Goal: Task Accomplishment & Management: Use online tool/utility

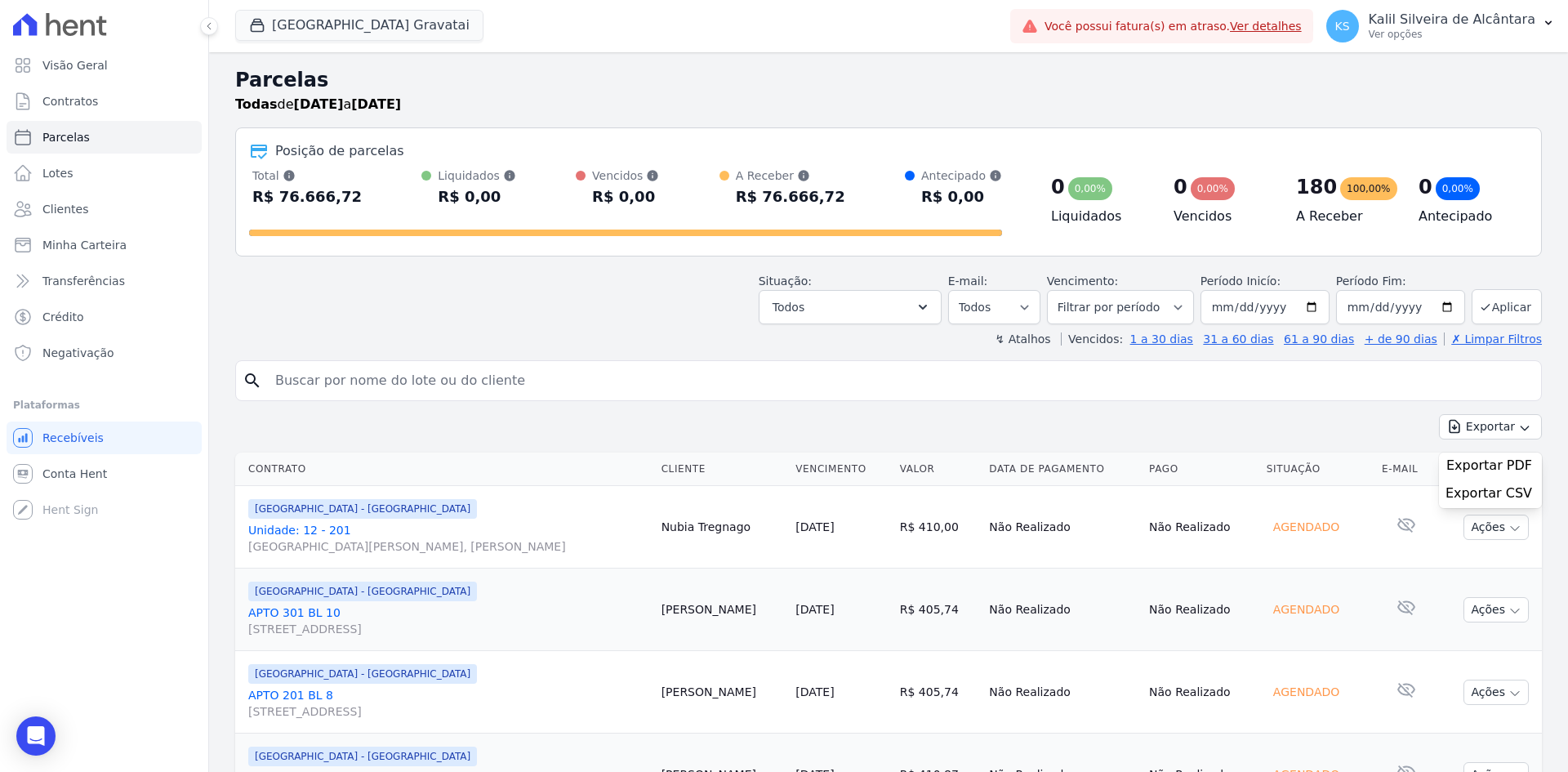
select select
click at [313, 23] on button "Arty Park Gravatai" at bounding box center [359, 26] width 249 height 31
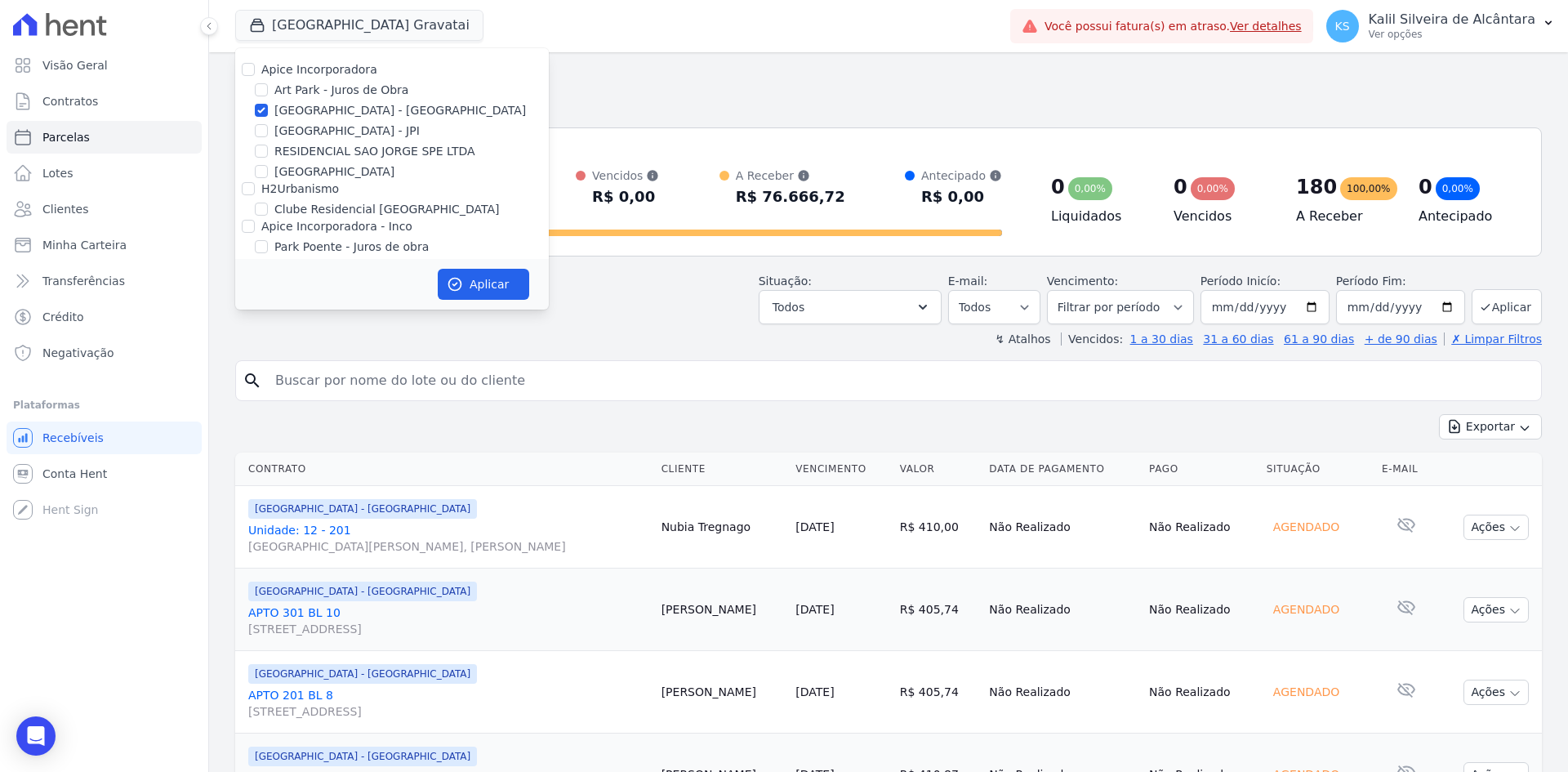
click at [289, 87] on label "Art Park - Juros de Obra" at bounding box center [340, 90] width 134 height 17
click at [268, 87] on input "Art Park - Juros de Obra" at bounding box center [260, 89] width 13 height 13
checkbox input "true"
click at [292, 115] on label "[GEOGRAPHIC_DATA] - [GEOGRAPHIC_DATA]" at bounding box center [400, 111] width 252 height 17
click at [268, 115] on input "[GEOGRAPHIC_DATA] - [GEOGRAPHIC_DATA]" at bounding box center [260, 110] width 13 height 13
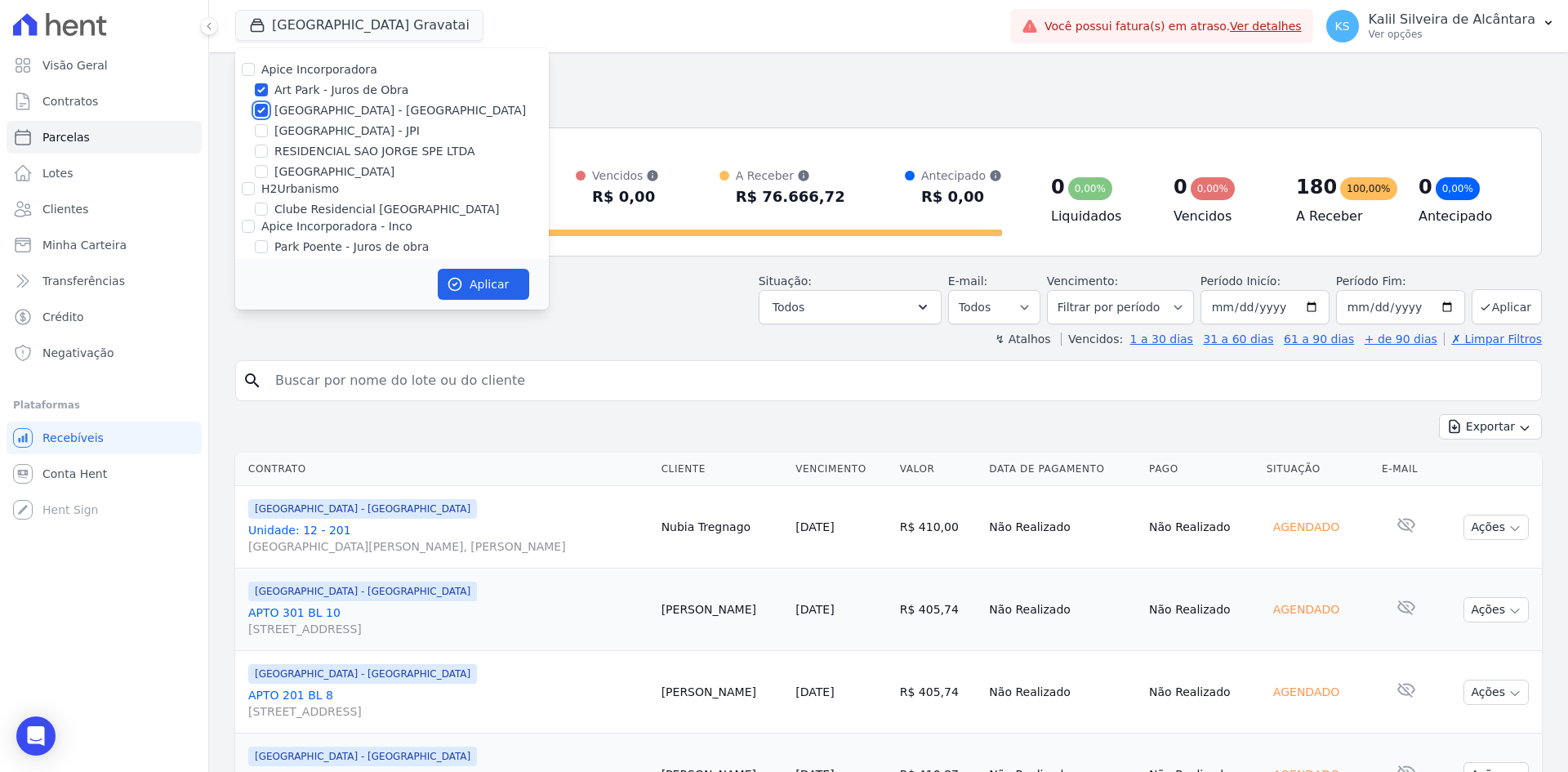
checkbox input "false"
click at [293, 123] on label "[GEOGRAPHIC_DATA] - JPI" at bounding box center [346, 131] width 146 height 17
click at [268, 124] on input "[GEOGRAPHIC_DATA] - JPI" at bounding box center [260, 130] width 13 height 13
checkbox input "true"
click at [295, 112] on label "[GEOGRAPHIC_DATA] - [GEOGRAPHIC_DATA]" at bounding box center [400, 111] width 252 height 17
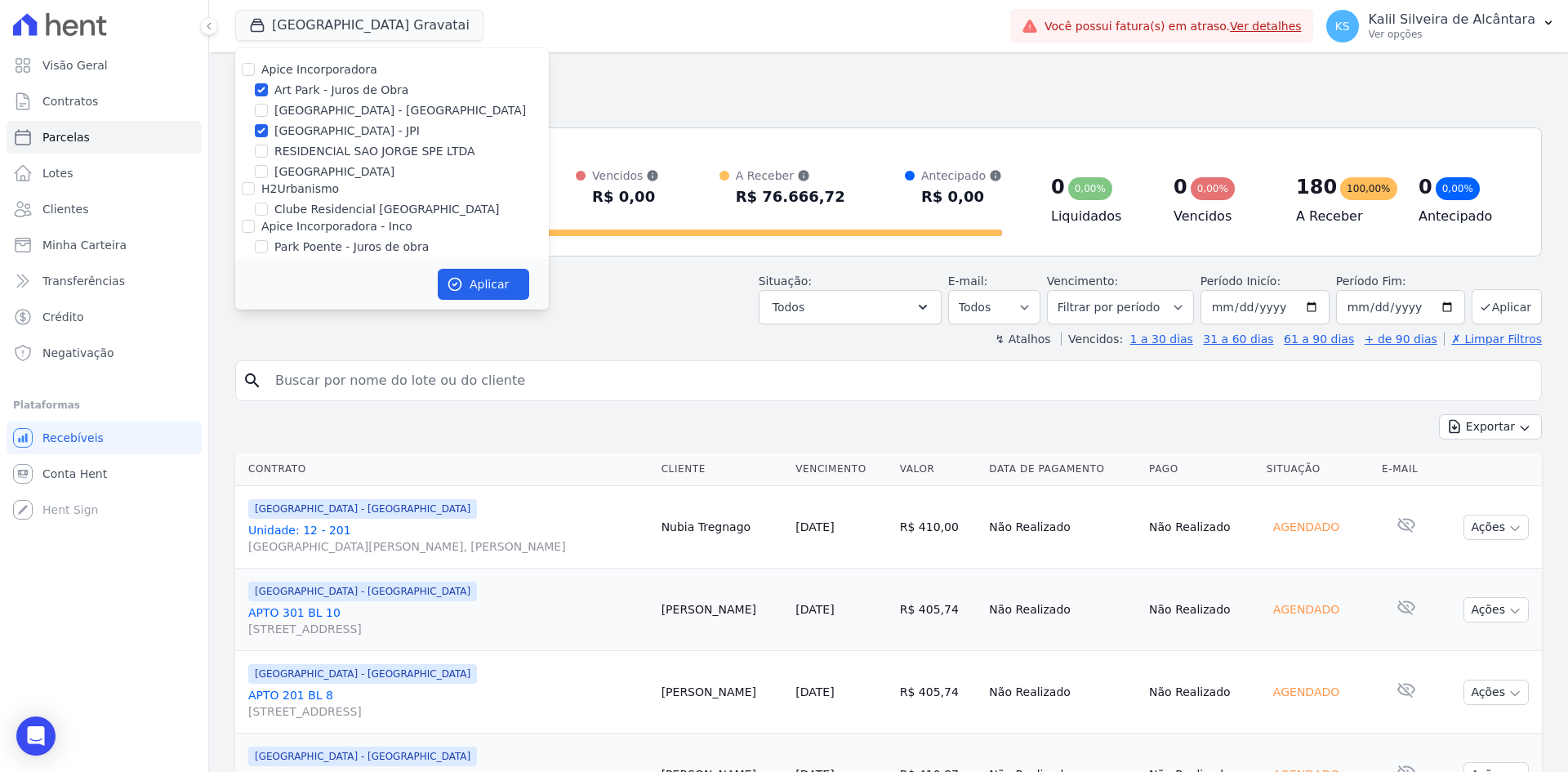
click at [268, 112] on input "[GEOGRAPHIC_DATA] - [GEOGRAPHIC_DATA]" at bounding box center [260, 110] width 13 height 13
checkbox input "true"
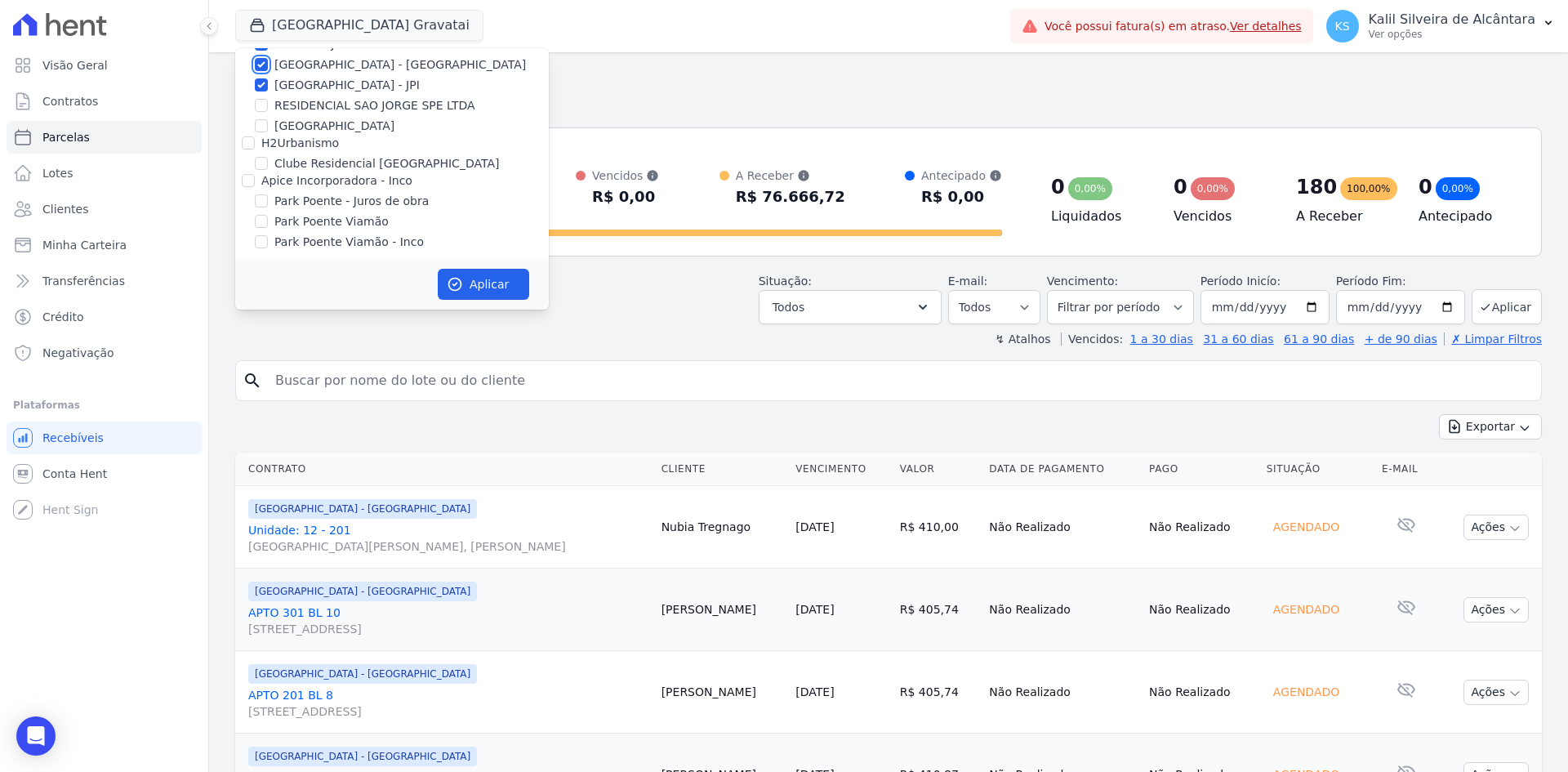
scroll to position [50, 0]
click at [327, 218] on label "Park Poente Viamão" at bounding box center [331, 217] width 114 height 17
click at [268, 218] on input "Park Poente Viamão" at bounding box center [260, 216] width 13 height 13
checkbox input "true"
click at [327, 235] on label "Park Poente Viamão - Inco" at bounding box center [349, 237] width 150 height 17
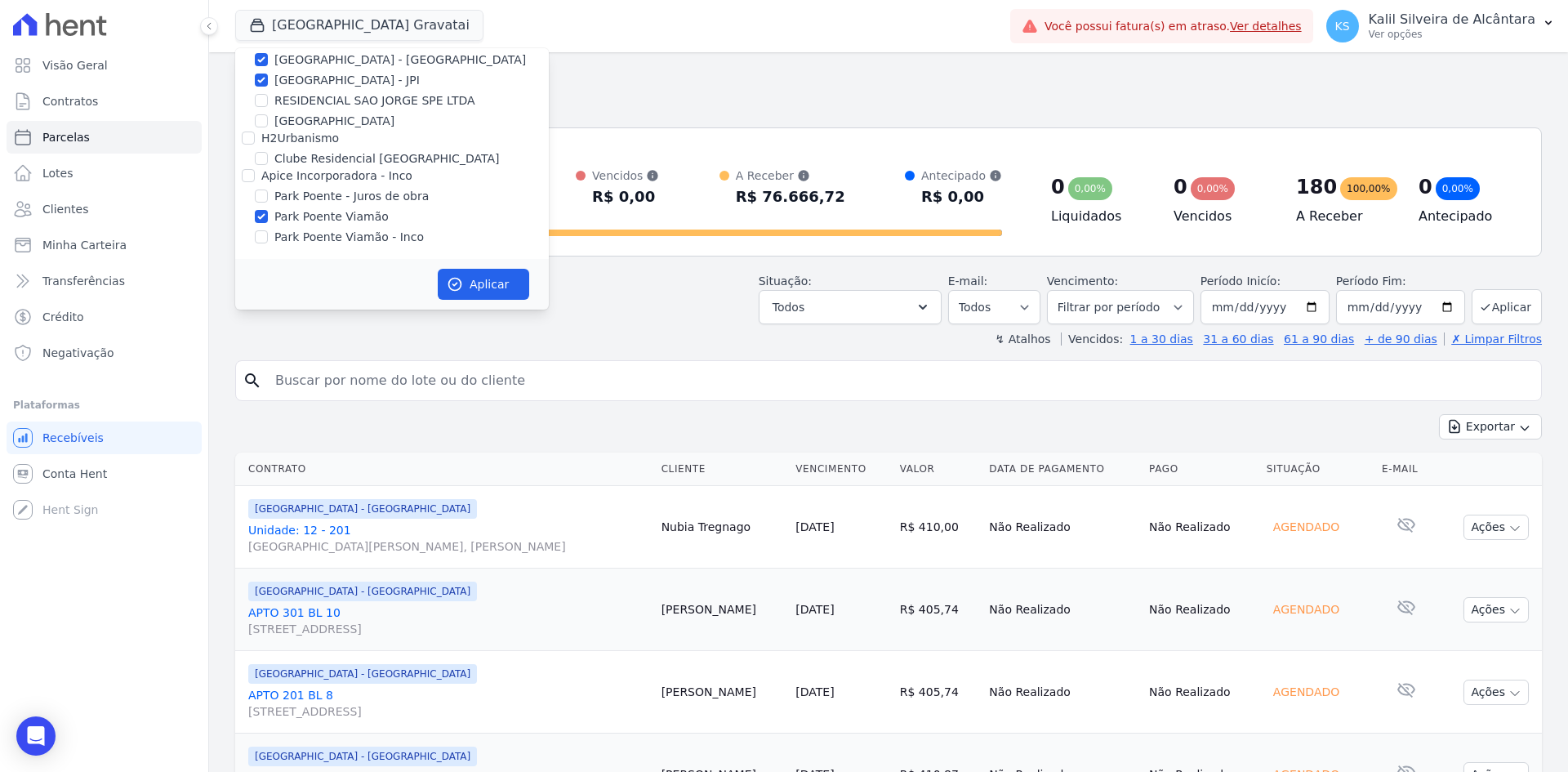
click at [268, 235] on input "Park Poente Viamão - Inco" at bounding box center [260, 237] width 13 height 13
checkbox input "true"
click at [329, 200] on label "Park Poente - Juros de obra" at bounding box center [351, 197] width 154 height 17
click at [268, 200] on input "Park Poente - Juros de obra" at bounding box center [260, 196] width 13 height 13
checkbox input "true"
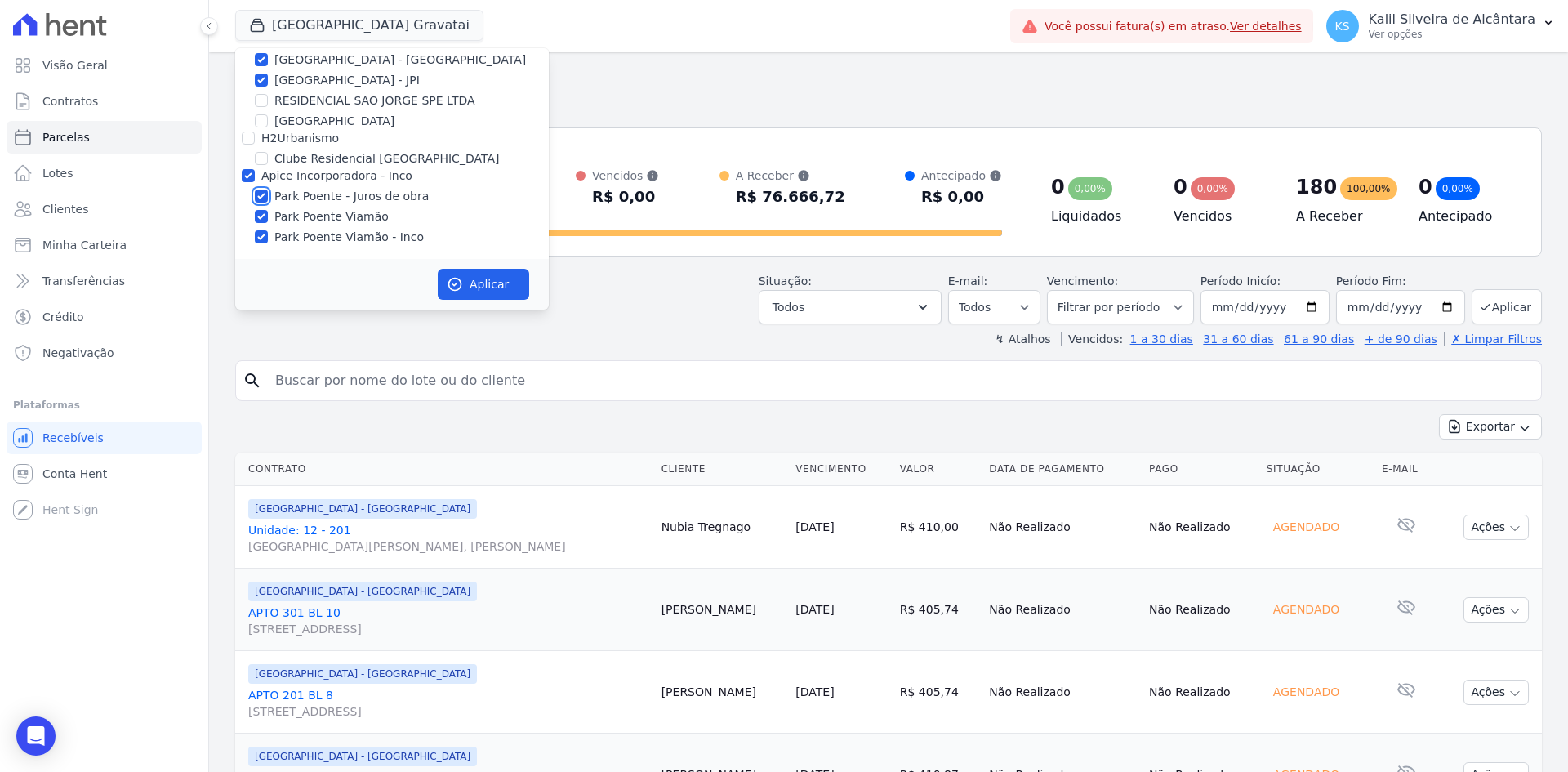
checkbox input "true"
click at [484, 283] on button "Aplicar" at bounding box center [483, 284] width 91 height 31
select select
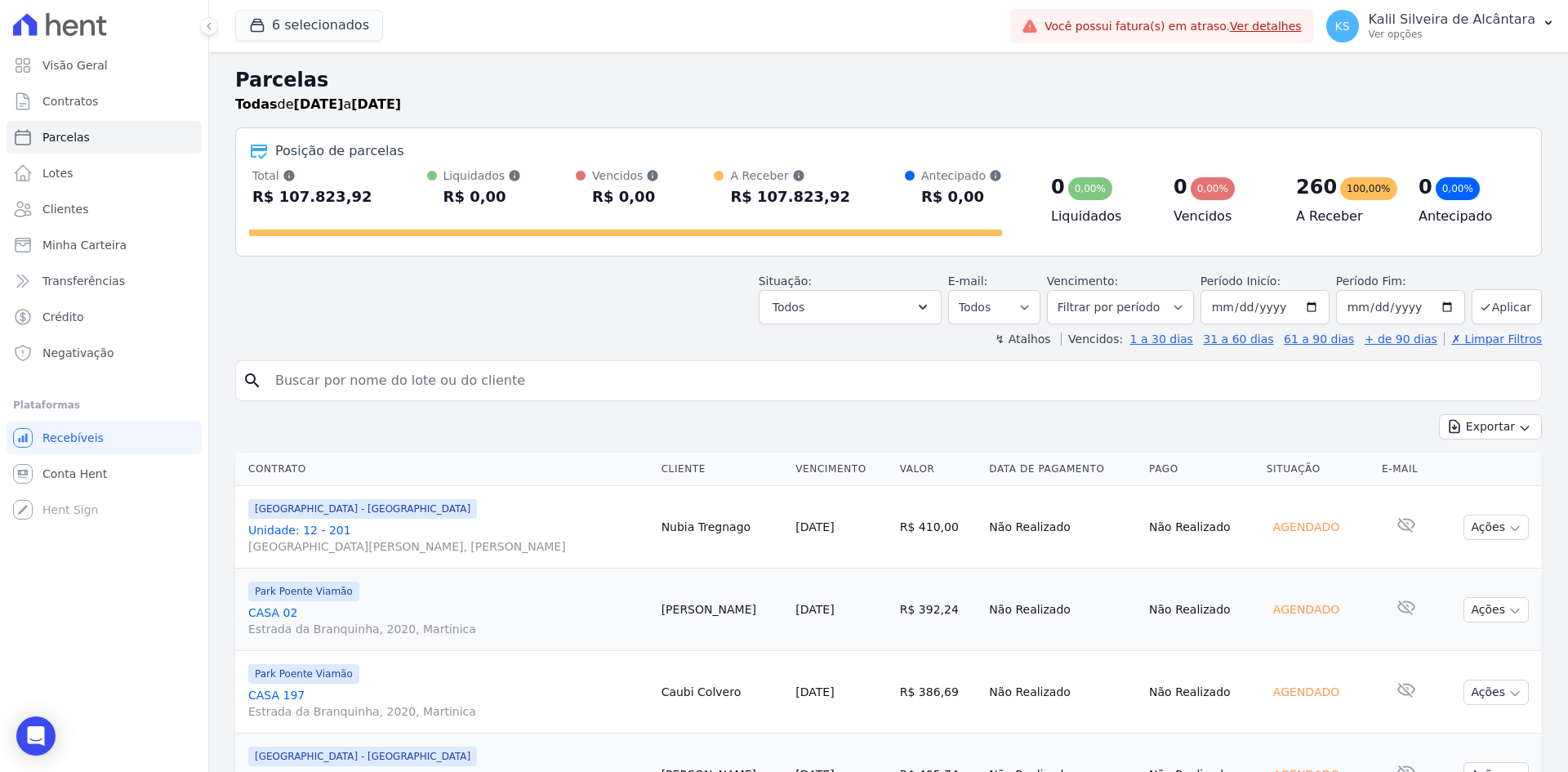
click at [1102, 274] on label "Vencimento:" at bounding box center [1082, 280] width 71 height 13
click at [1302, 301] on input "2033-01-01" at bounding box center [1265, 307] width 129 height 34
type input "[DATE]"
click at [1442, 308] on input "2050-12-30" at bounding box center [1401, 307] width 129 height 34
type input "[DATE]"
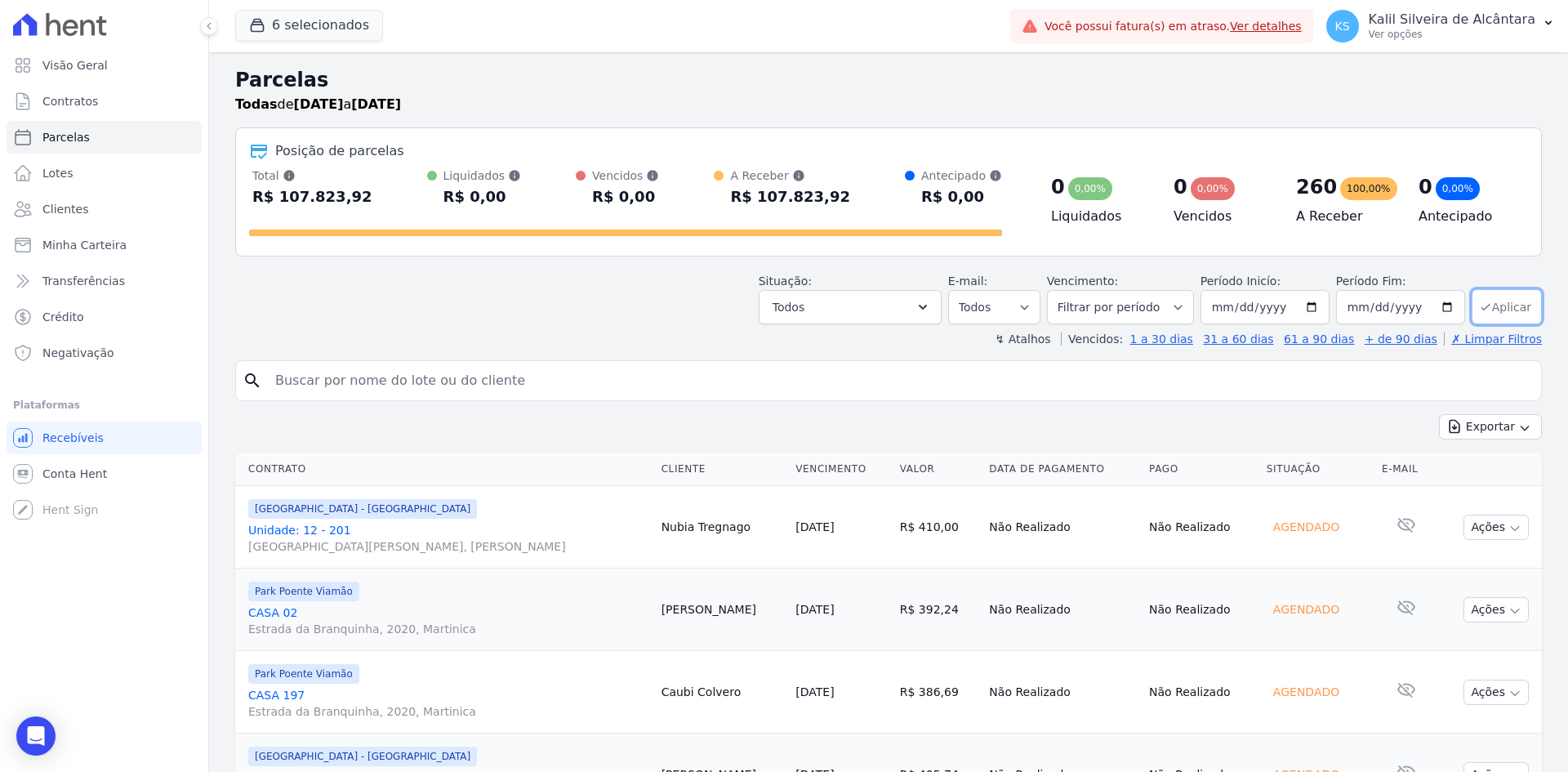
click at [1496, 305] on button "Aplicar" at bounding box center [1507, 306] width 71 height 35
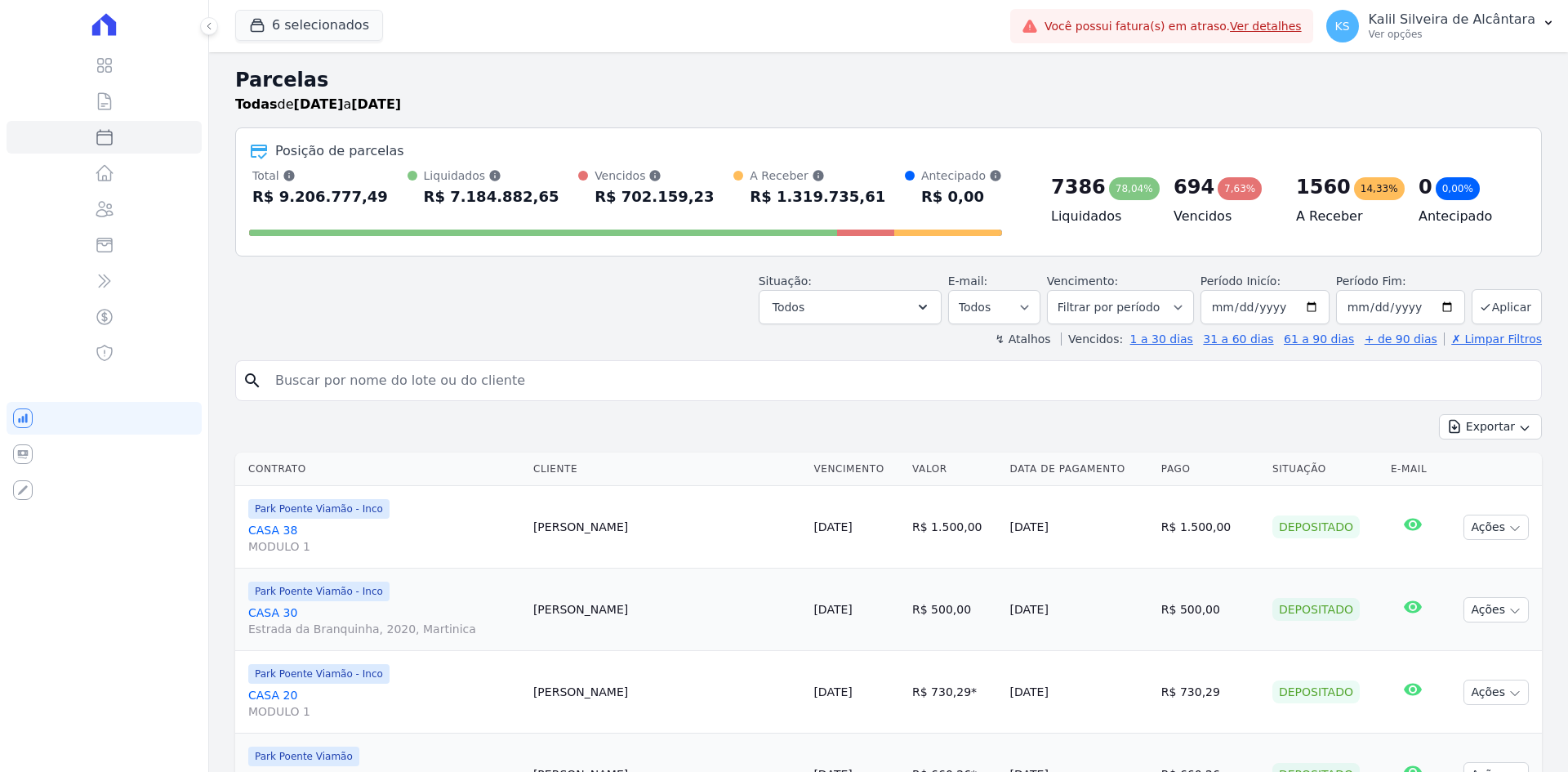
select select
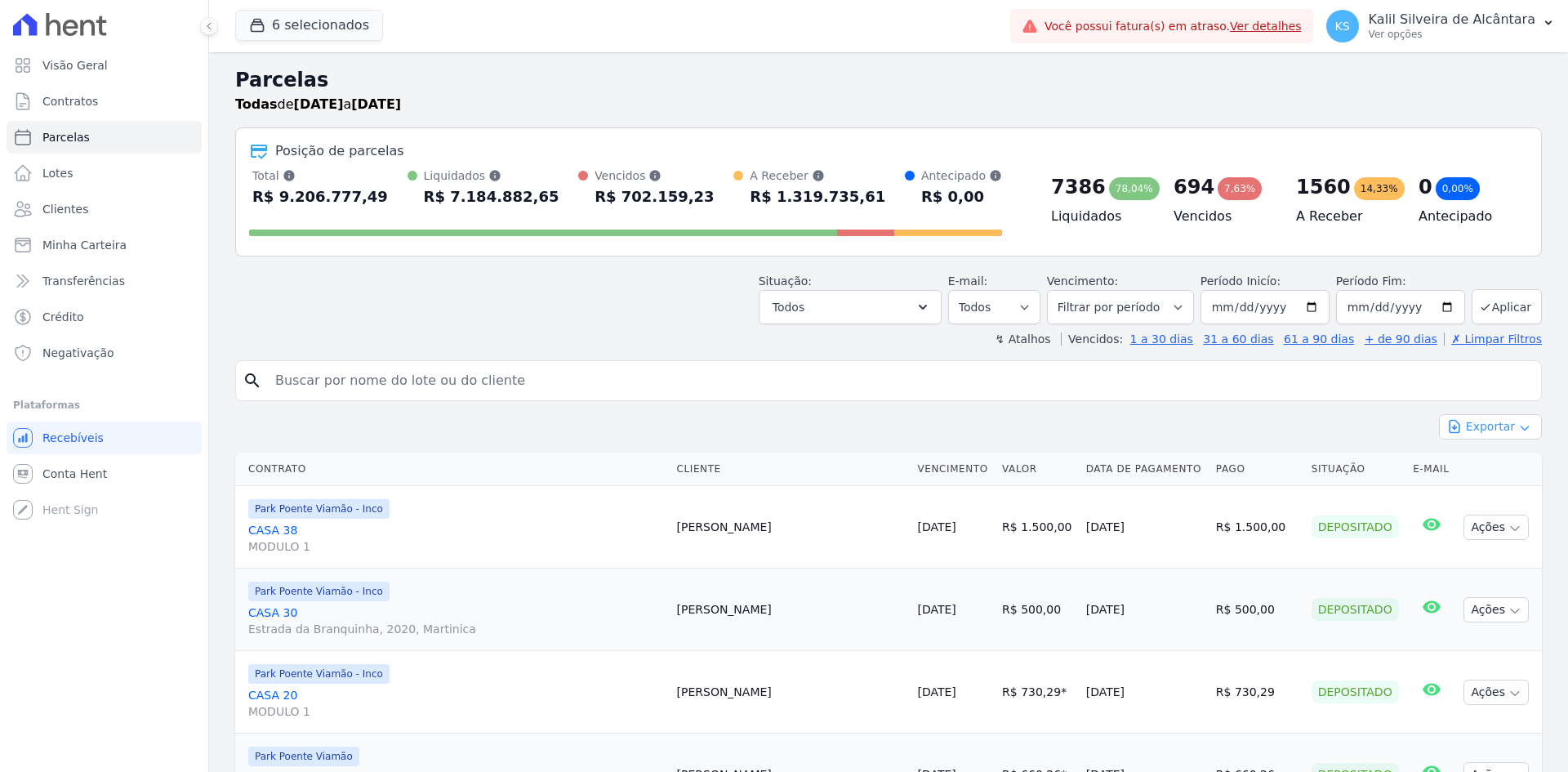
click at [1470, 421] on button "Exportar" at bounding box center [1491, 426] width 103 height 26
click at [1474, 487] on span "Exportar CSV" at bounding box center [1489, 493] width 87 height 16
